Goal: Check status: Check status

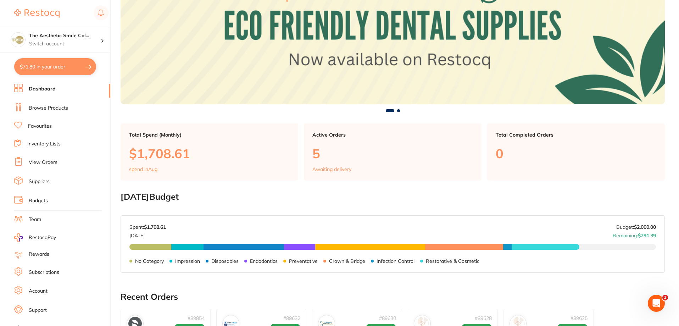
scroll to position [142, 0]
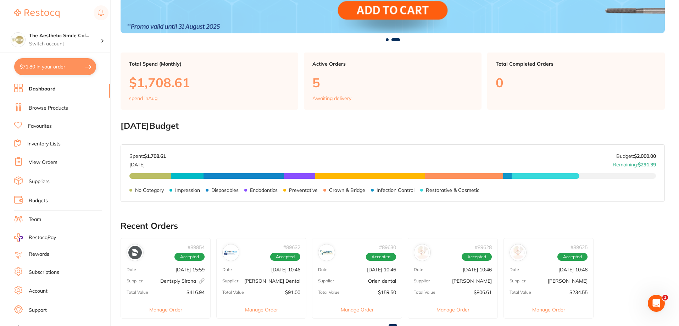
click at [40, 178] on link "Suppliers" at bounding box center [39, 181] width 21 height 7
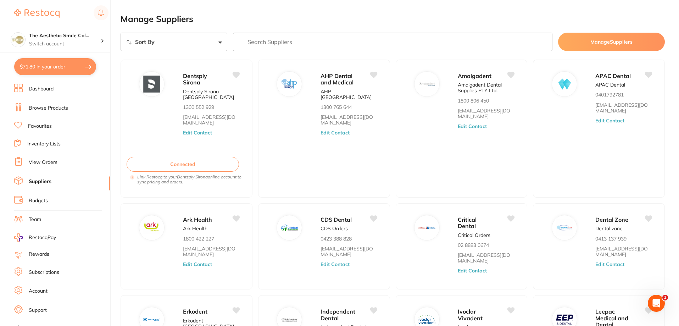
scroll to position [9, 0]
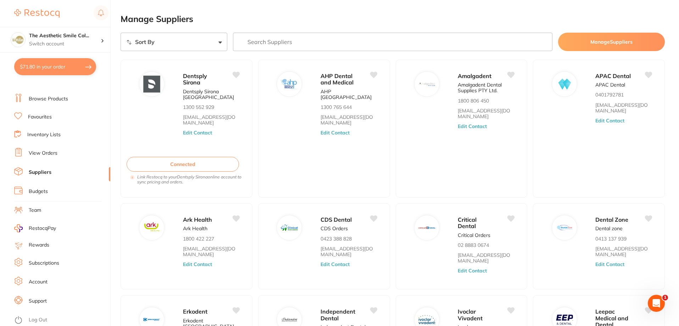
click at [52, 155] on link "View Orders" at bounding box center [43, 153] width 29 height 7
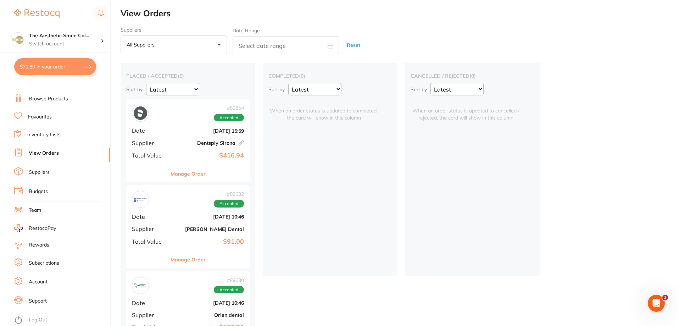
click at [196, 120] on div "# 89854 Accepted" at bounding box center [188, 113] width 112 height 17
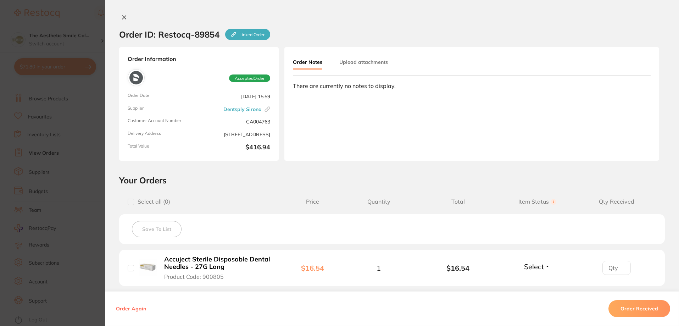
click at [354, 62] on button "Upload attachments" at bounding box center [363, 62] width 49 height 13
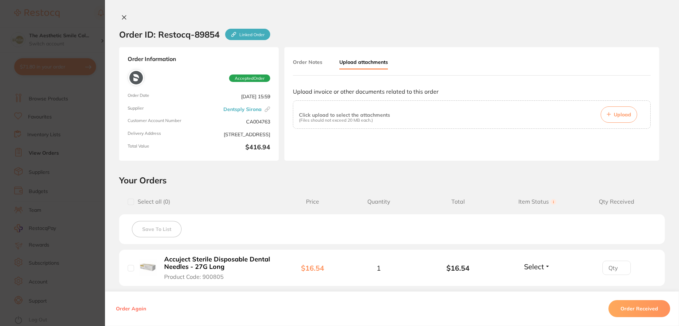
click at [312, 65] on button "Order Notes" at bounding box center [307, 62] width 29 height 13
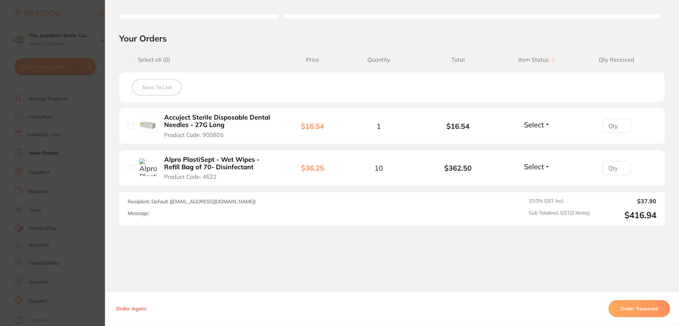
scroll to position [71, 0]
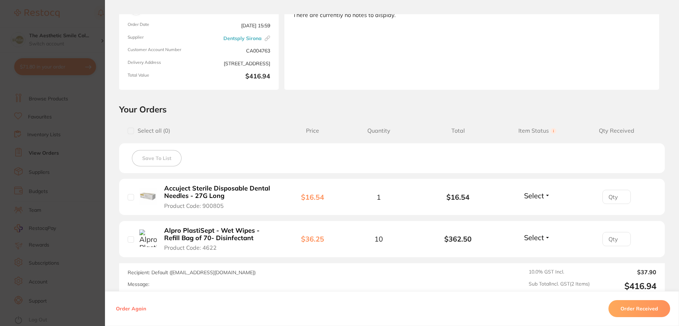
click at [83, 70] on section "Order ID: Restocq- 89854 Linked Order Order Information Accepted Order Order Da…" at bounding box center [339, 163] width 679 height 326
